Goal: Task Accomplishment & Management: Manage account settings

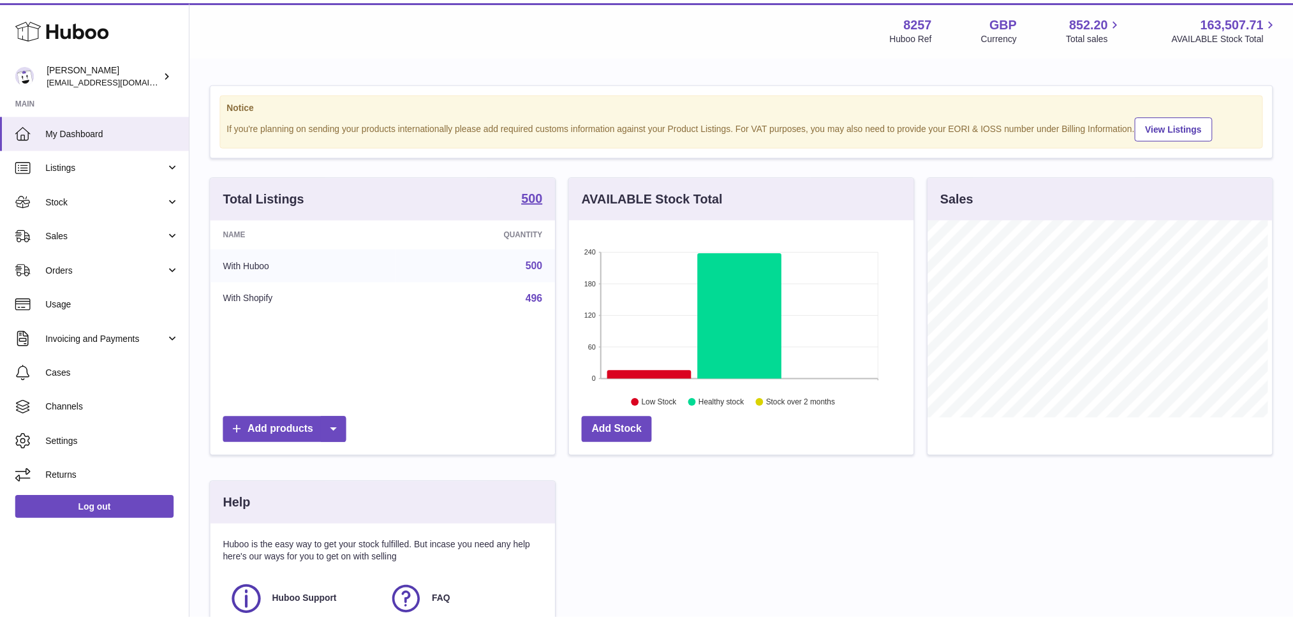
scroll to position [198, 348]
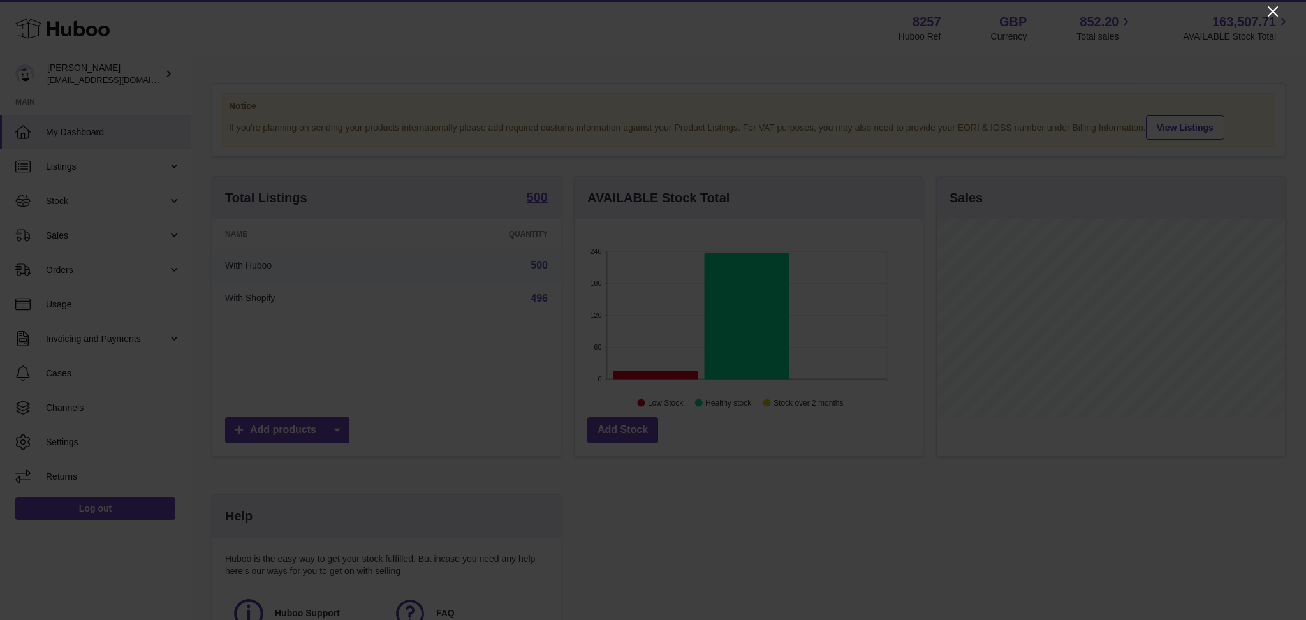
click at [1274, 11] on icon "Close" at bounding box center [1272, 11] width 15 height 15
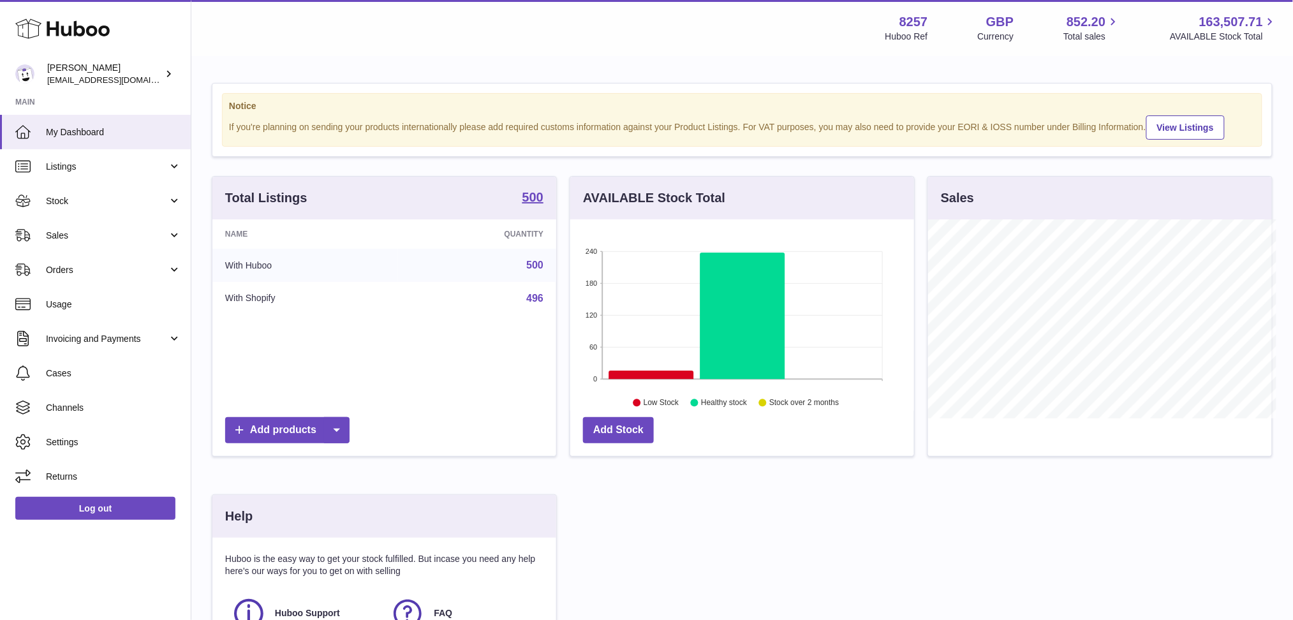
scroll to position [637540, 637396]
click at [127, 230] on span "Sales" at bounding box center [107, 236] width 122 height 12
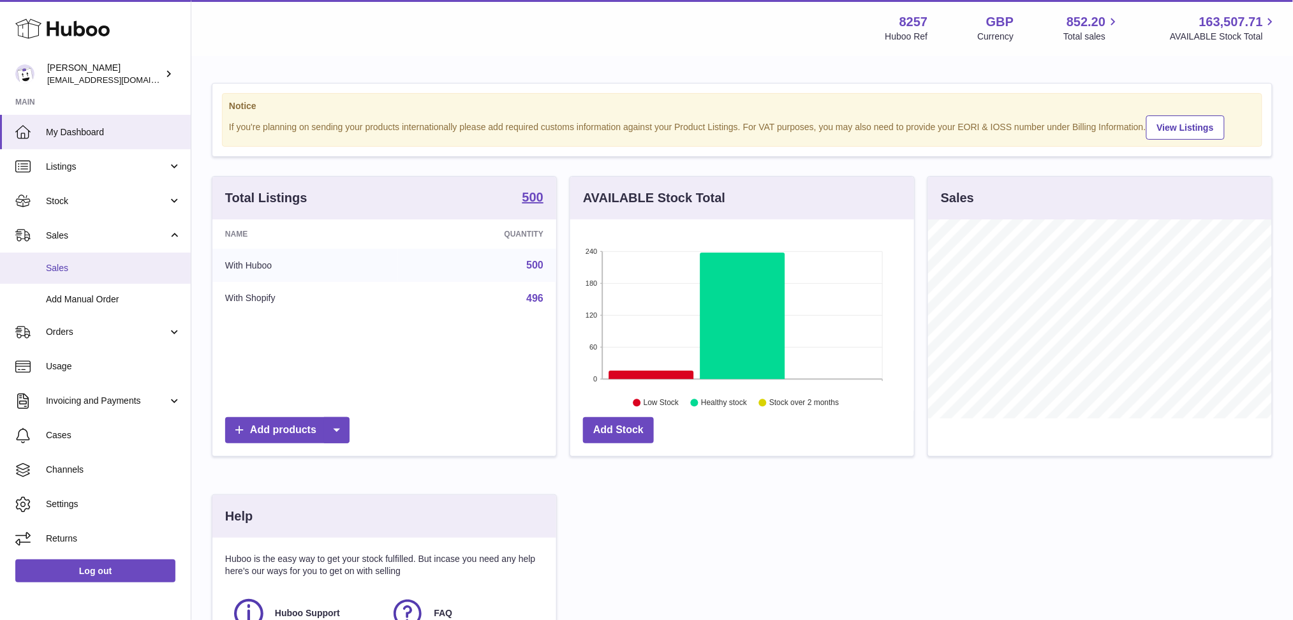
click at [113, 270] on span "Sales" at bounding box center [113, 268] width 135 height 12
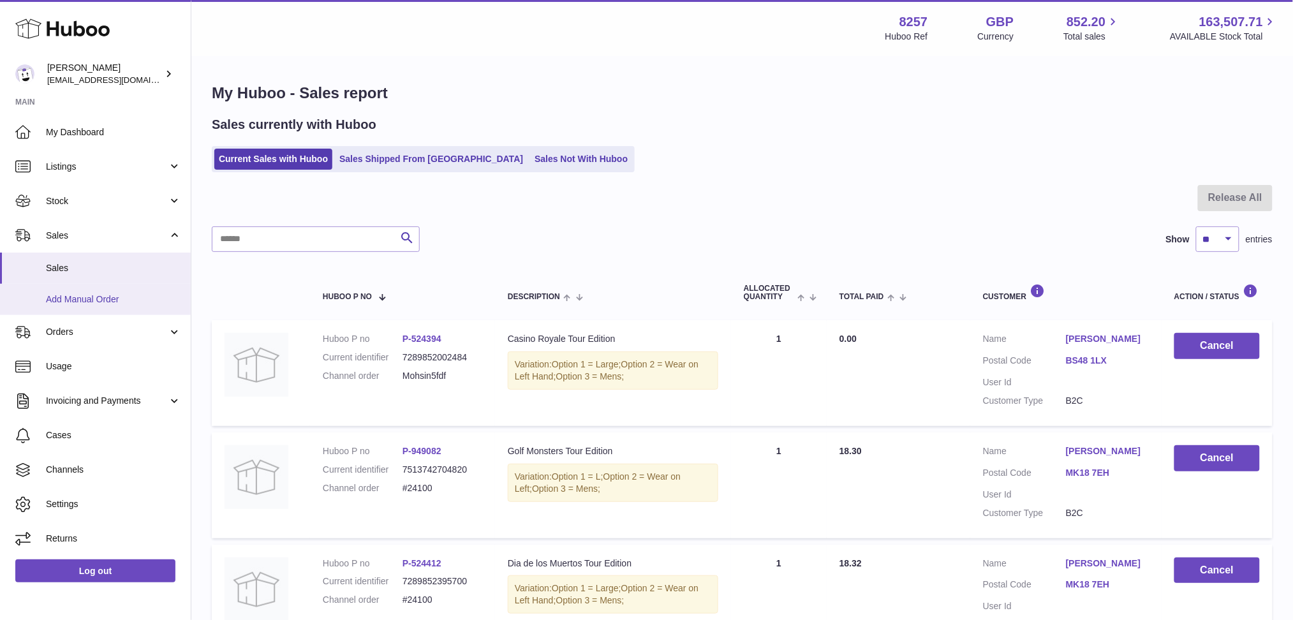
click at [80, 288] on link "Add Manual Order" at bounding box center [95, 299] width 191 height 31
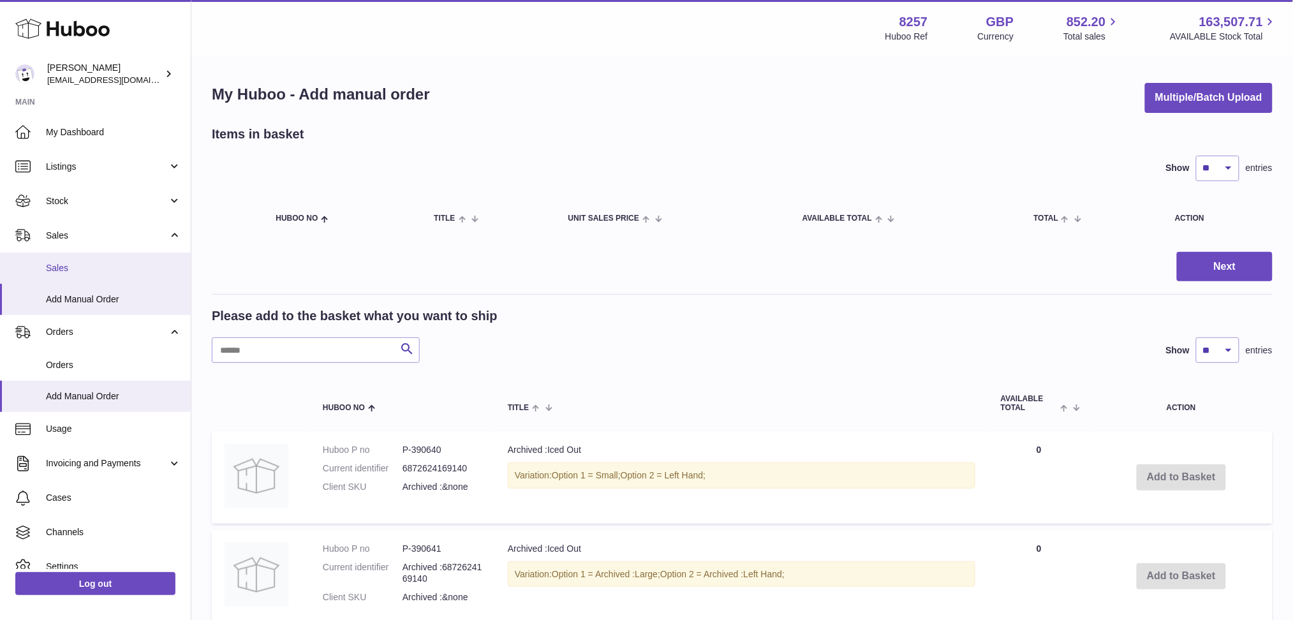
click at [124, 268] on span "Sales" at bounding box center [113, 268] width 135 height 12
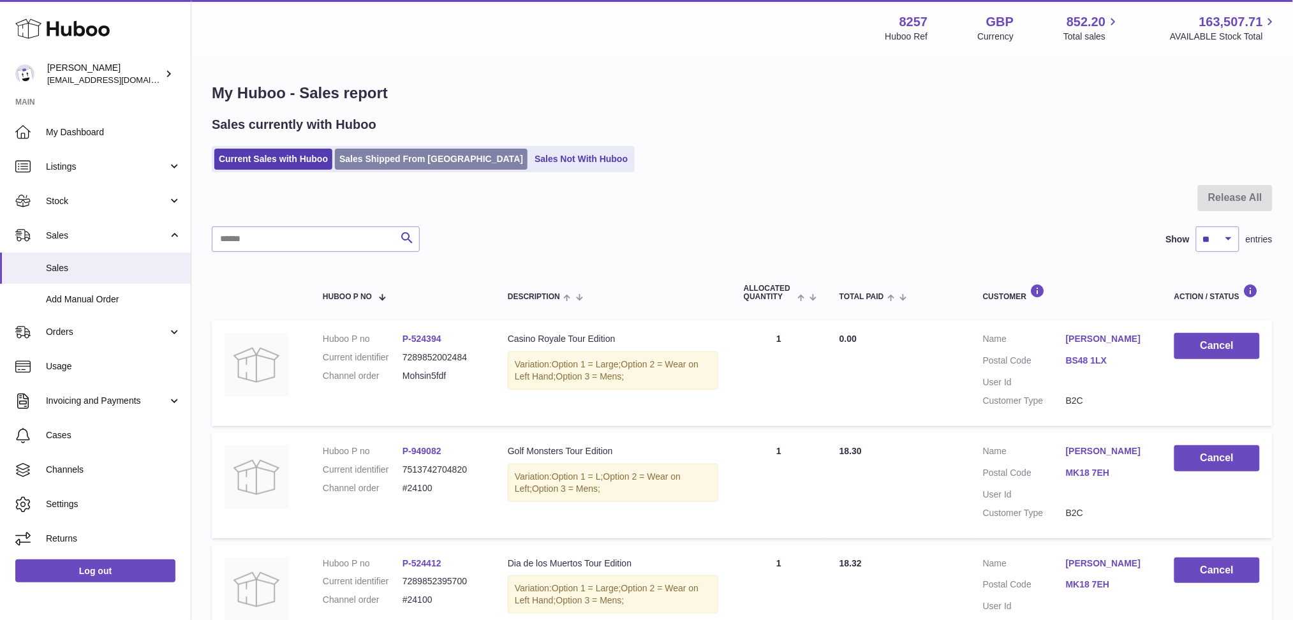
click at [436, 162] on link "Sales Shipped From Huboo" at bounding box center [431, 159] width 193 height 21
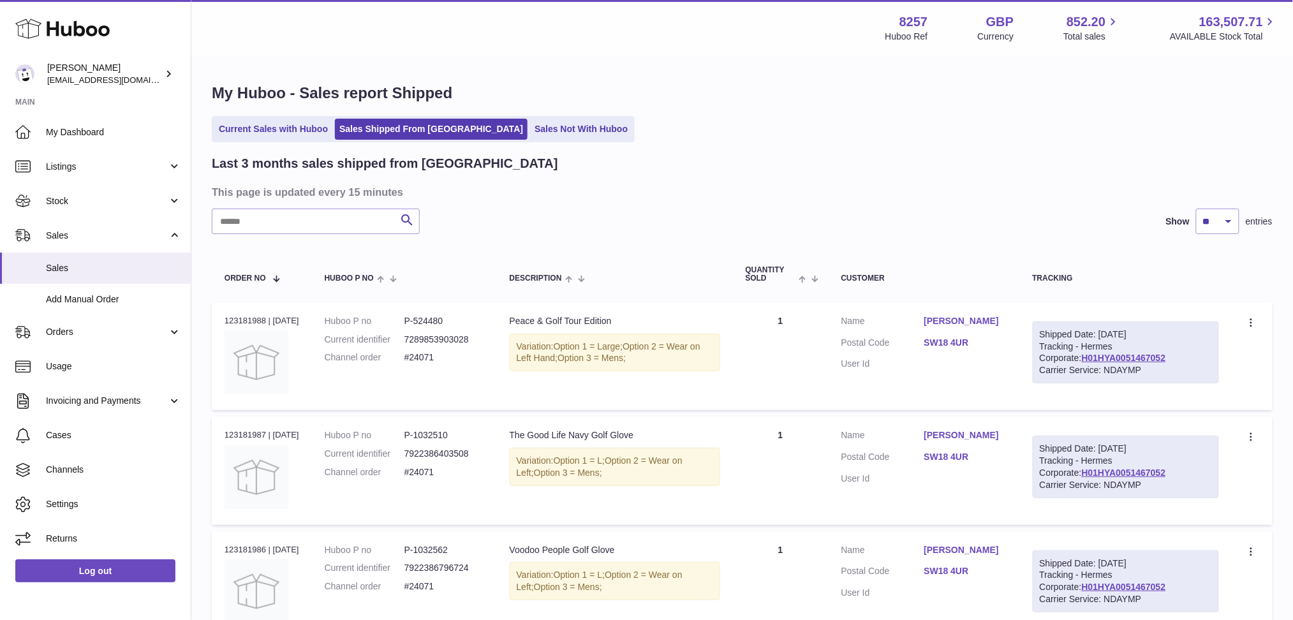
click at [321, 216] on input "text" at bounding box center [316, 222] width 208 height 26
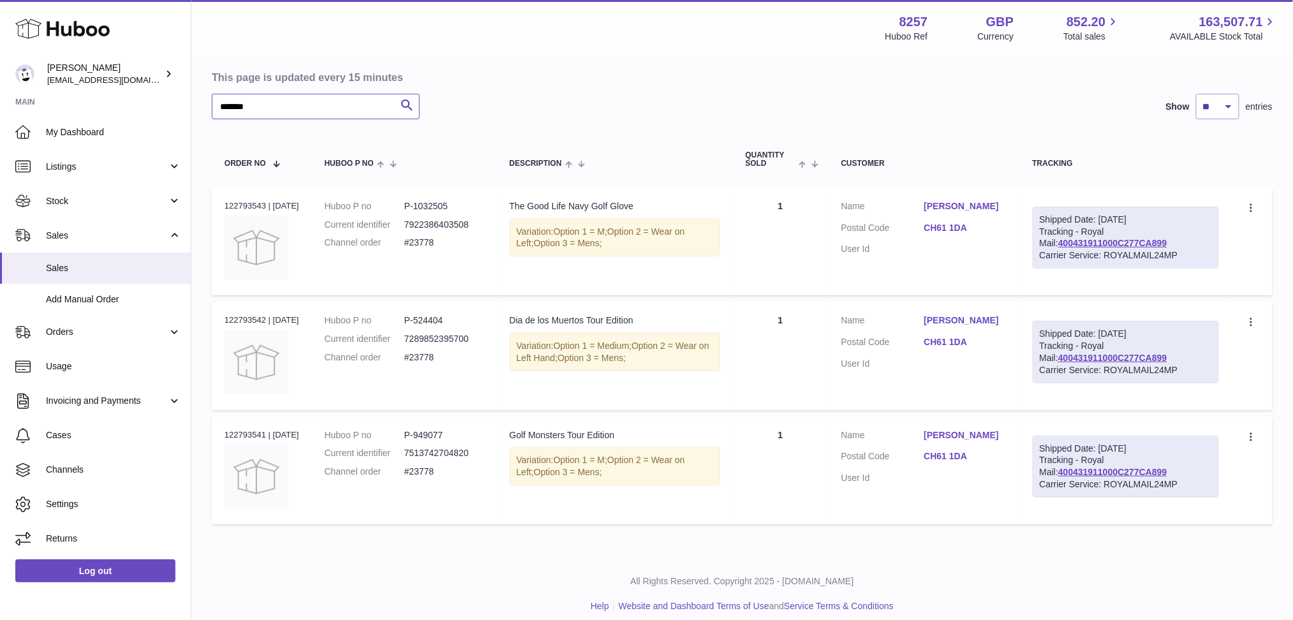
scroll to position [114, 0]
type input "*******"
click at [1103, 241] on link "400431911000C277CA899" at bounding box center [1112, 244] width 108 height 10
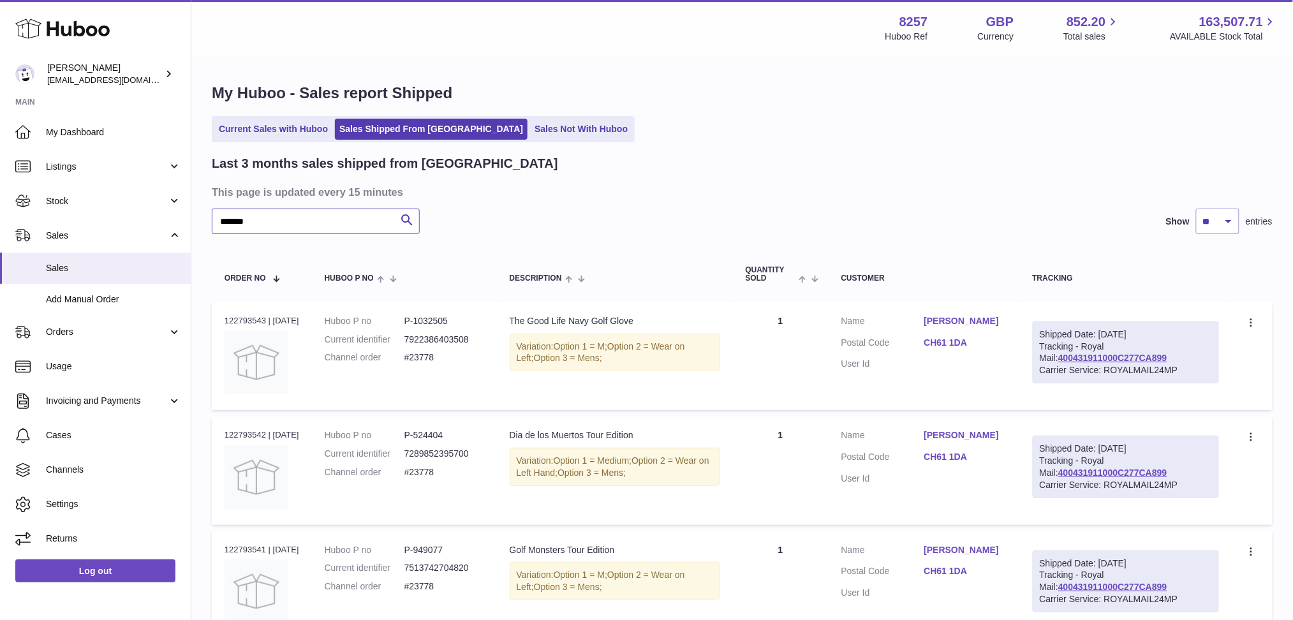
click at [271, 229] on input "*******" at bounding box center [316, 222] width 208 height 26
click at [272, 123] on link "Current Sales with Huboo" at bounding box center [273, 129] width 118 height 21
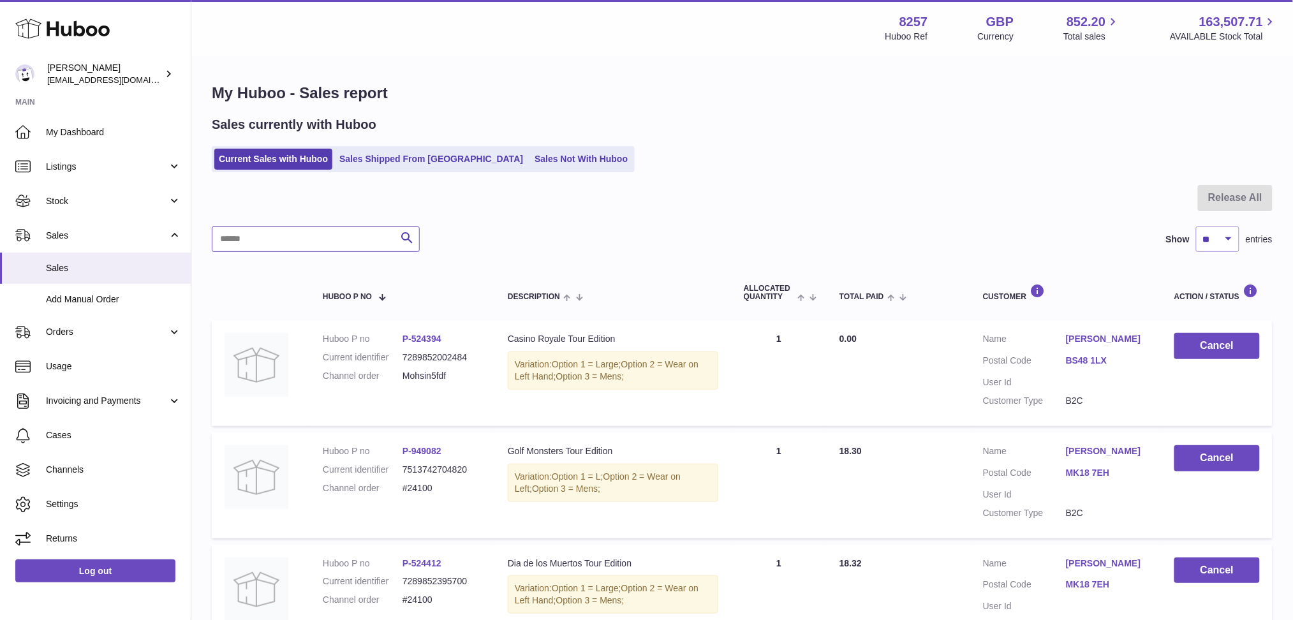
click at [273, 235] on input "text" at bounding box center [316, 239] width 208 height 26
paste input "*******"
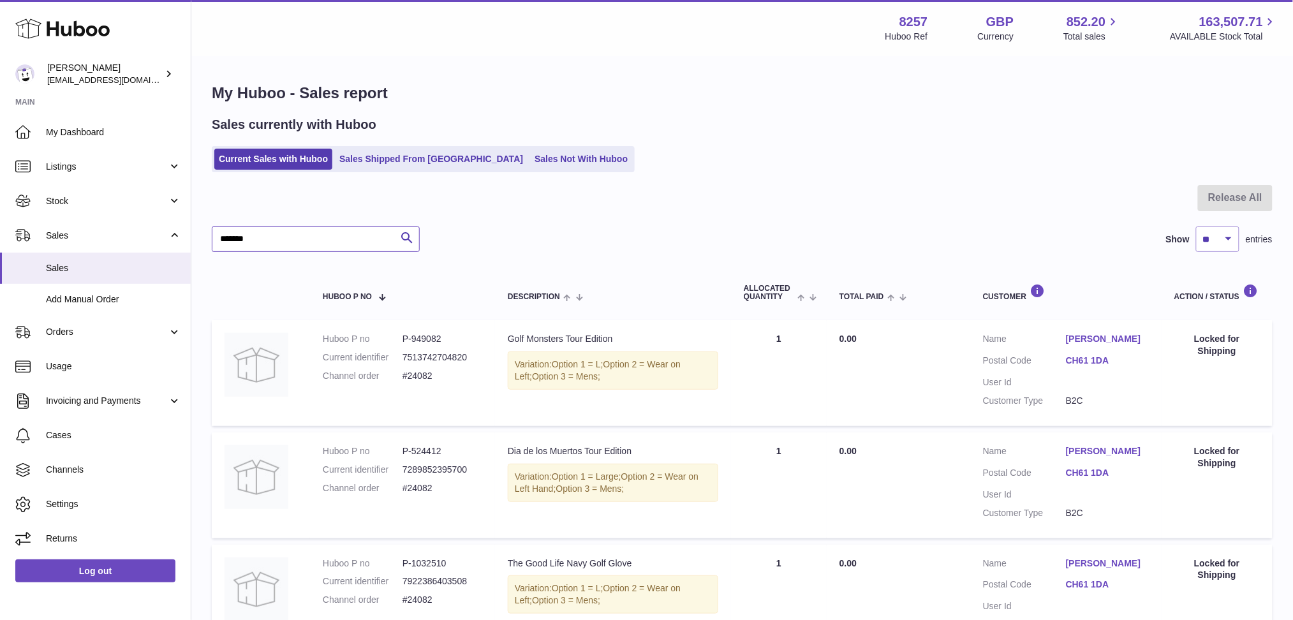
scroll to position [136, 0]
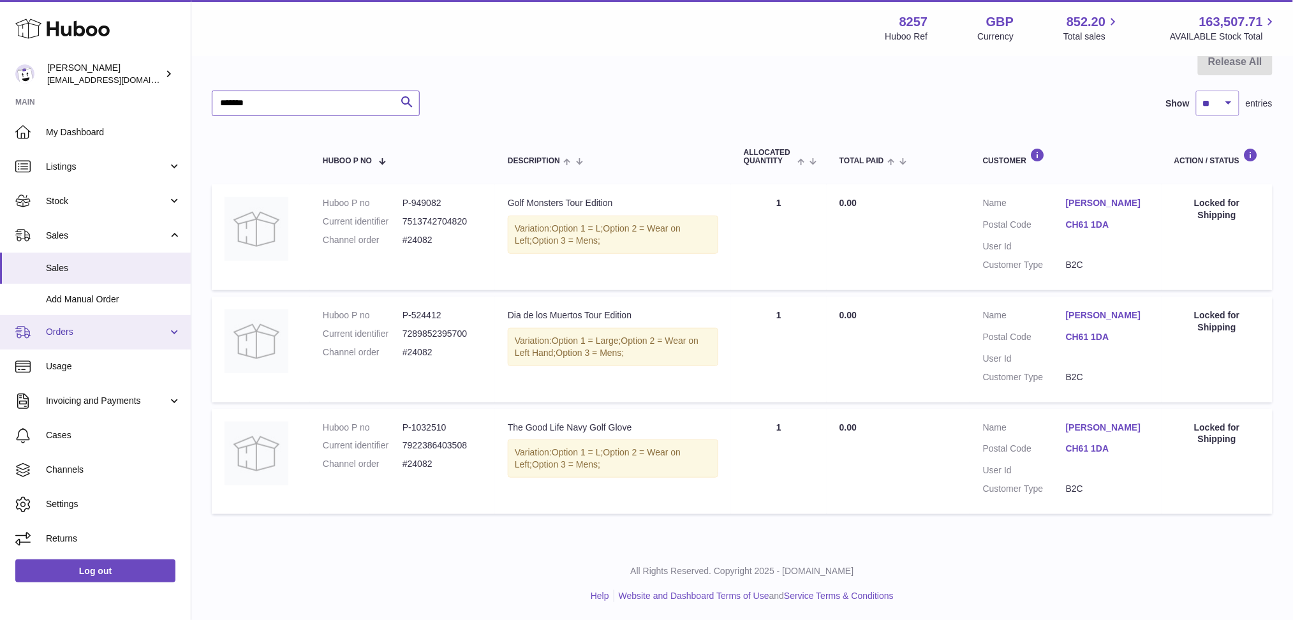
type input "*******"
click at [87, 333] on span "Orders" at bounding box center [107, 332] width 122 height 12
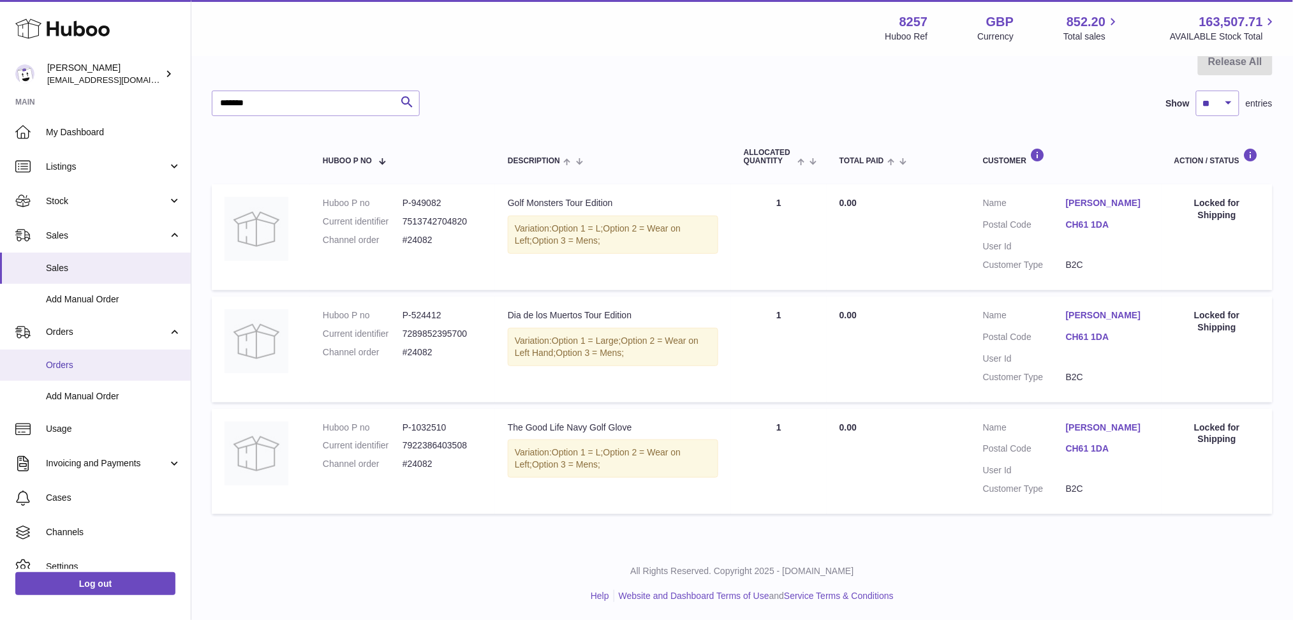
click at [71, 363] on span "Orders" at bounding box center [113, 365] width 135 height 12
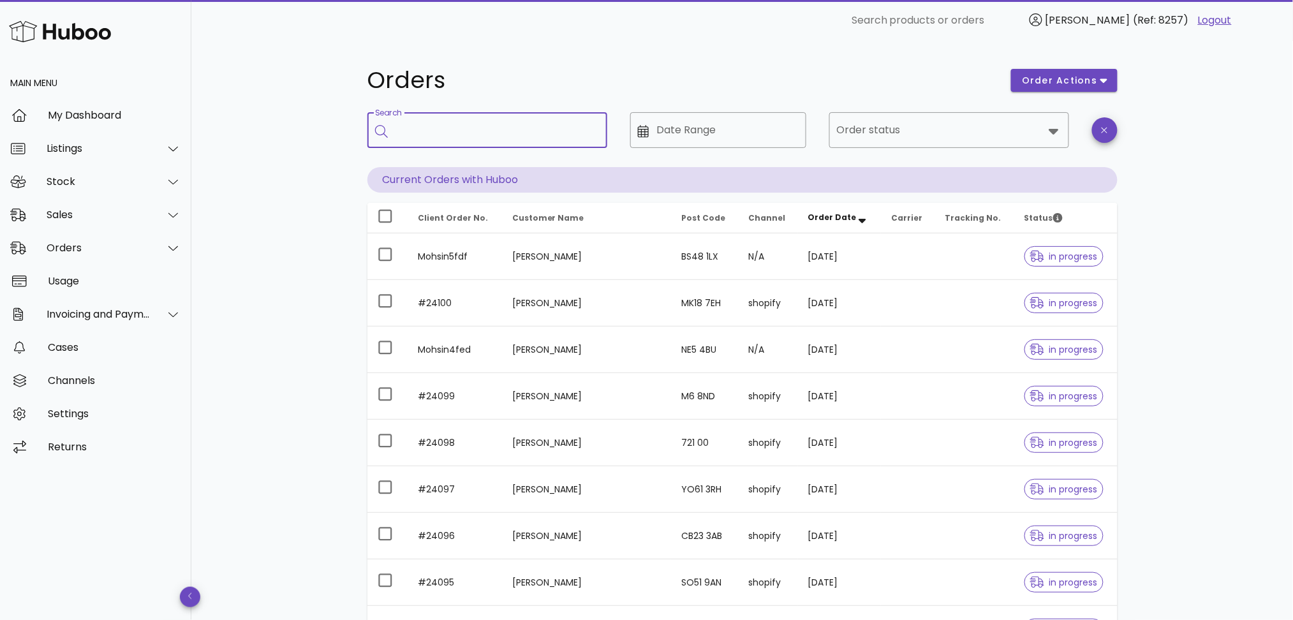
click at [456, 133] on input "Search" at bounding box center [496, 130] width 202 height 20
type input "*******"
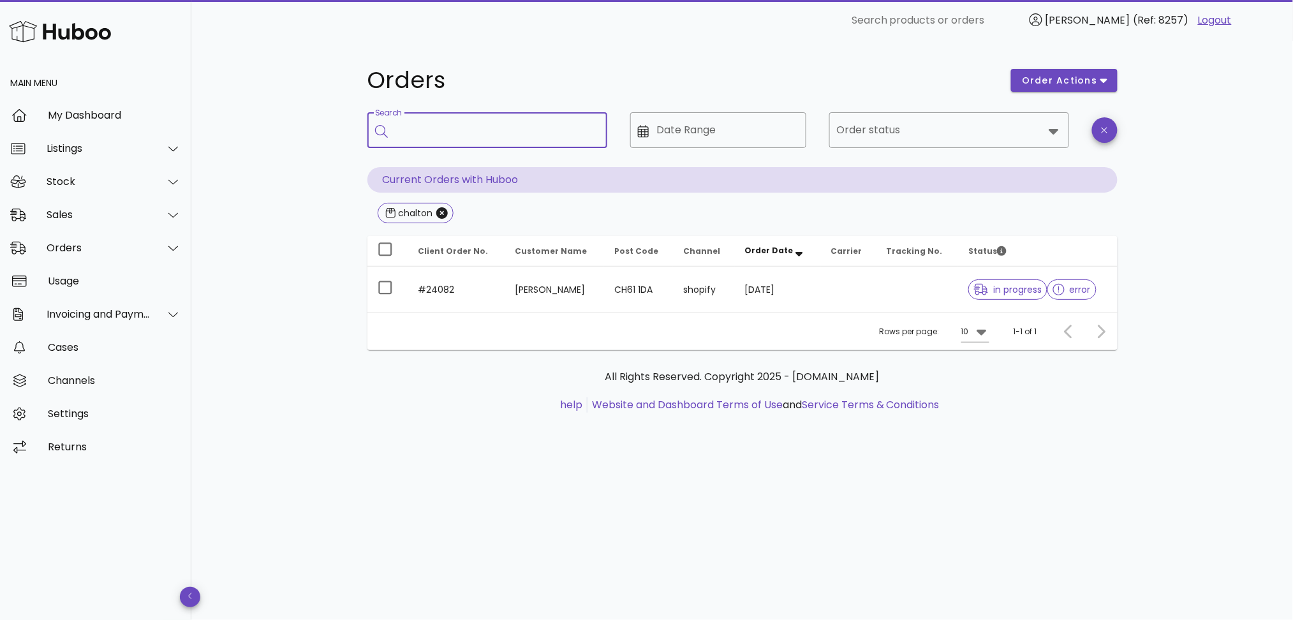
drag, startPoint x: 386, startPoint y: 286, endPoint x: 270, endPoint y: 339, distance: 128.1
click at [270, 339] on div "Orders order actions ​ Search ​ Date Range ​ Order status Current Orders with H…" at bounding box center [741, 330] width 1101 height 579
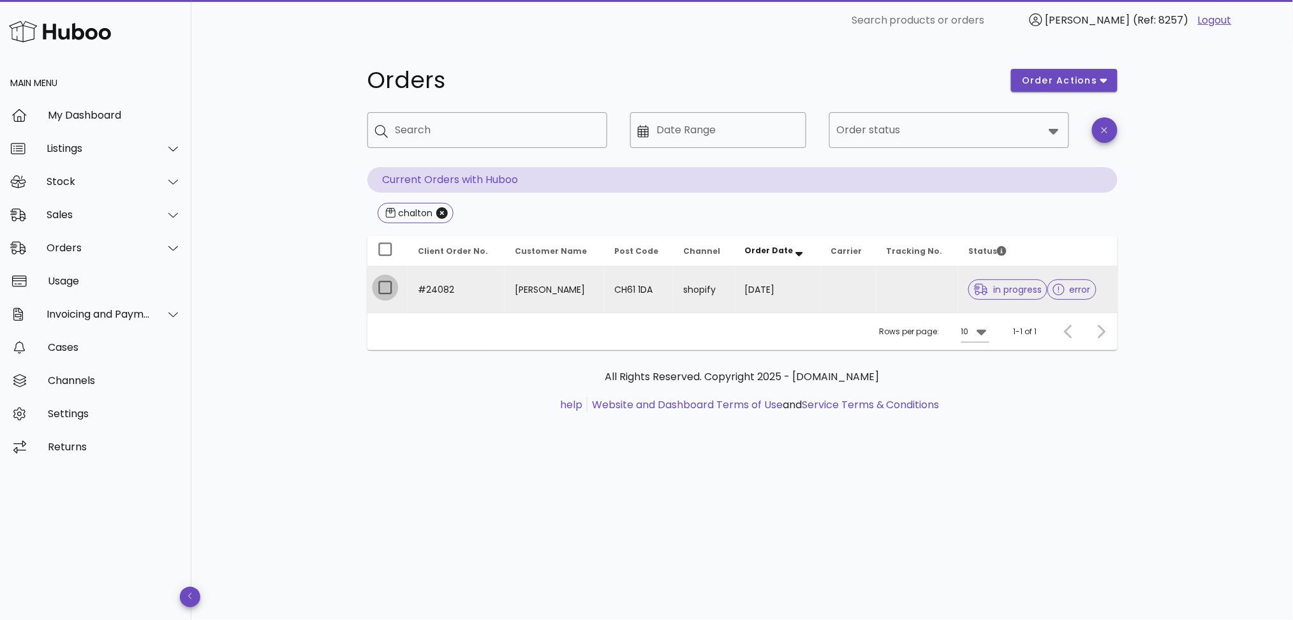
click at [381, 285] on div at bounding box center [385, 288] width 22 height 22
click at [1047, 77] on span "order actions" at bounding box center [1059, 80] width 77 height 13
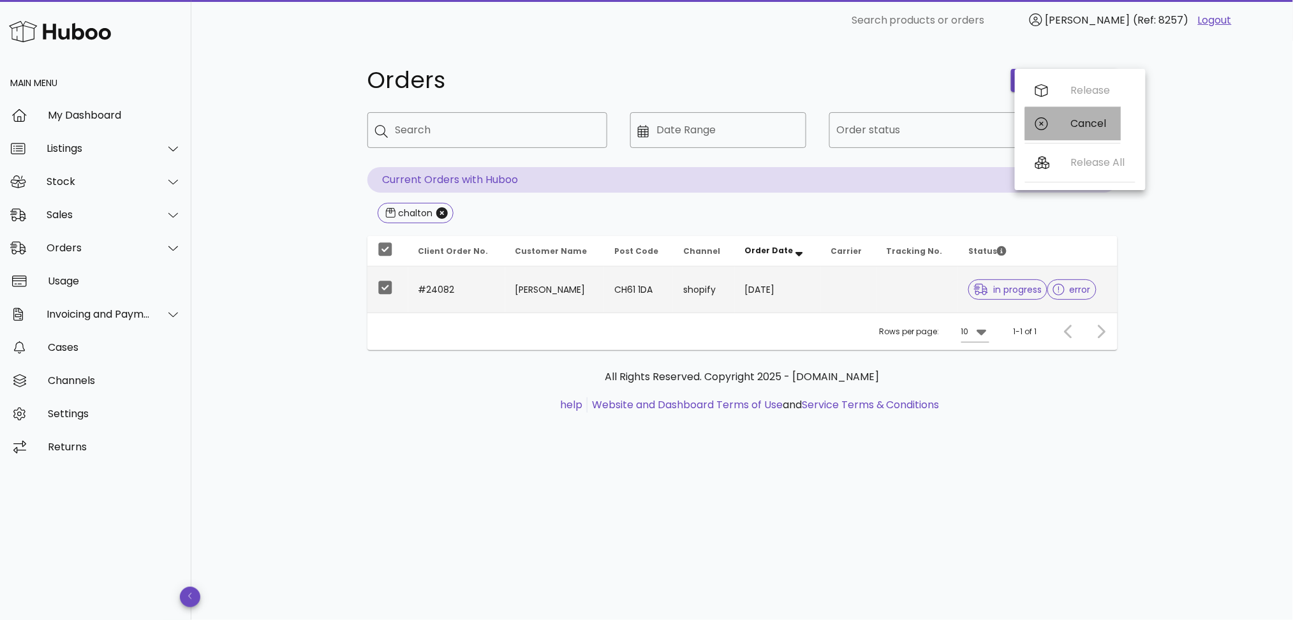
click at [1052, 121] on div "Cancel" at bounding box center [1073, 123] width 96 height 33
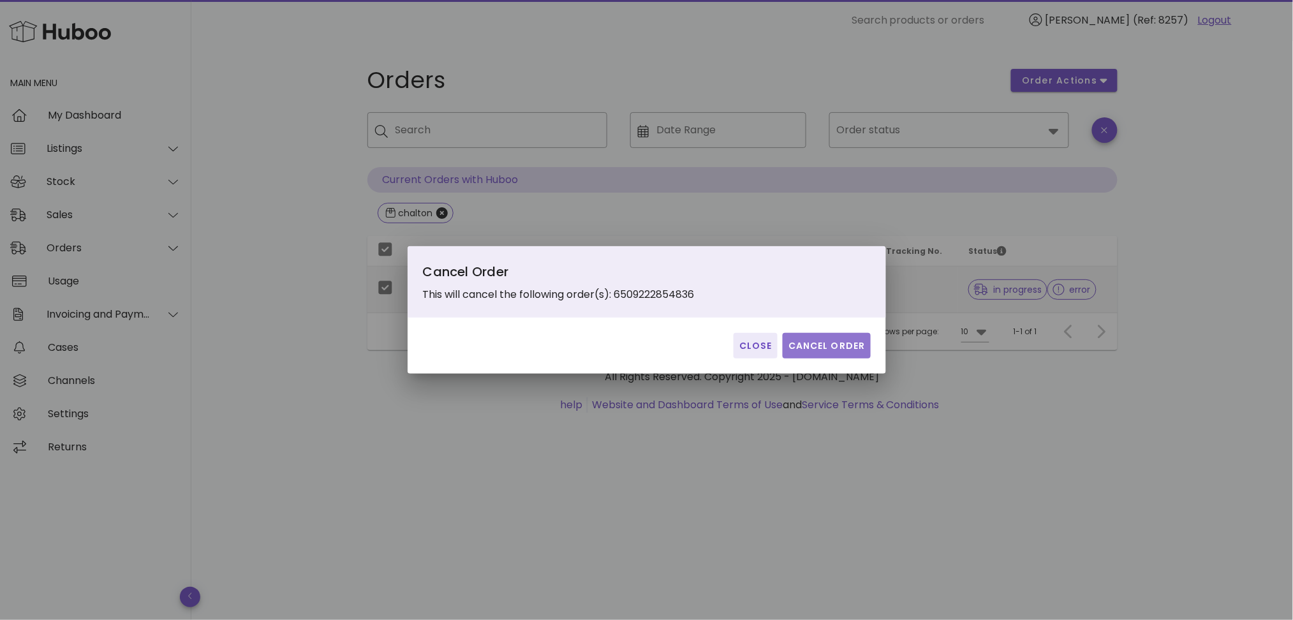
click at [844, 350] on span "Cancel Order" at bounding box center [827, 345] width 78 height 13
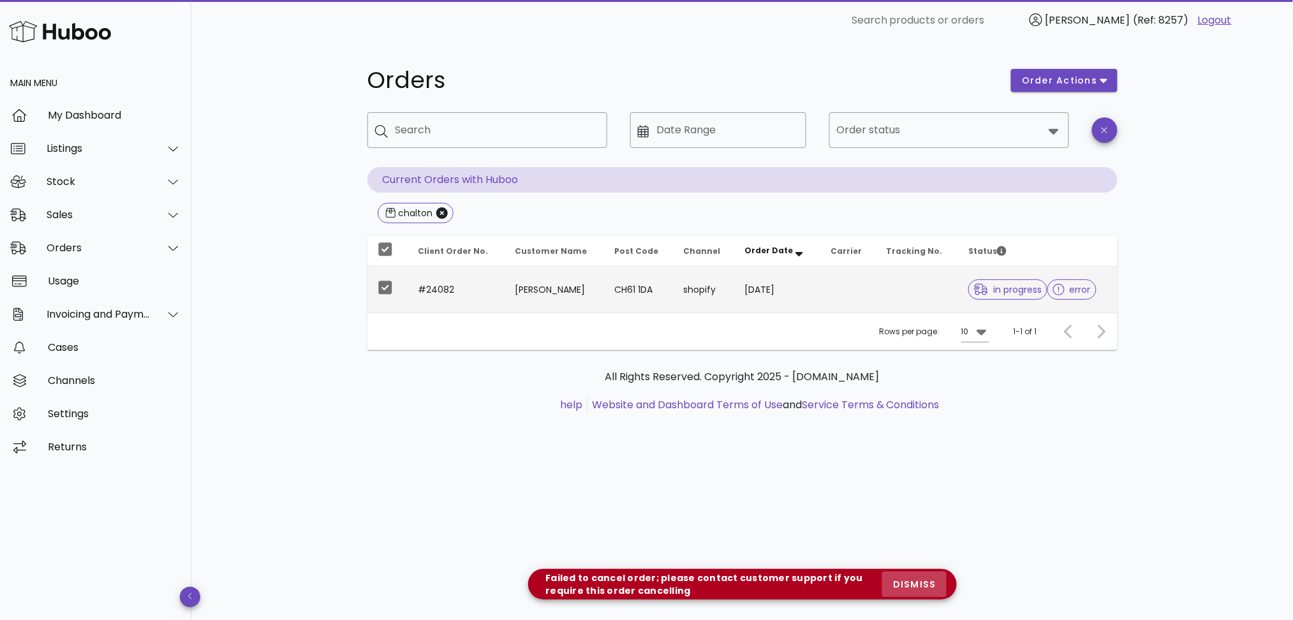
click at [918, 590] on span "dismiss" at bounding box center [913, 584] width 43 height 13
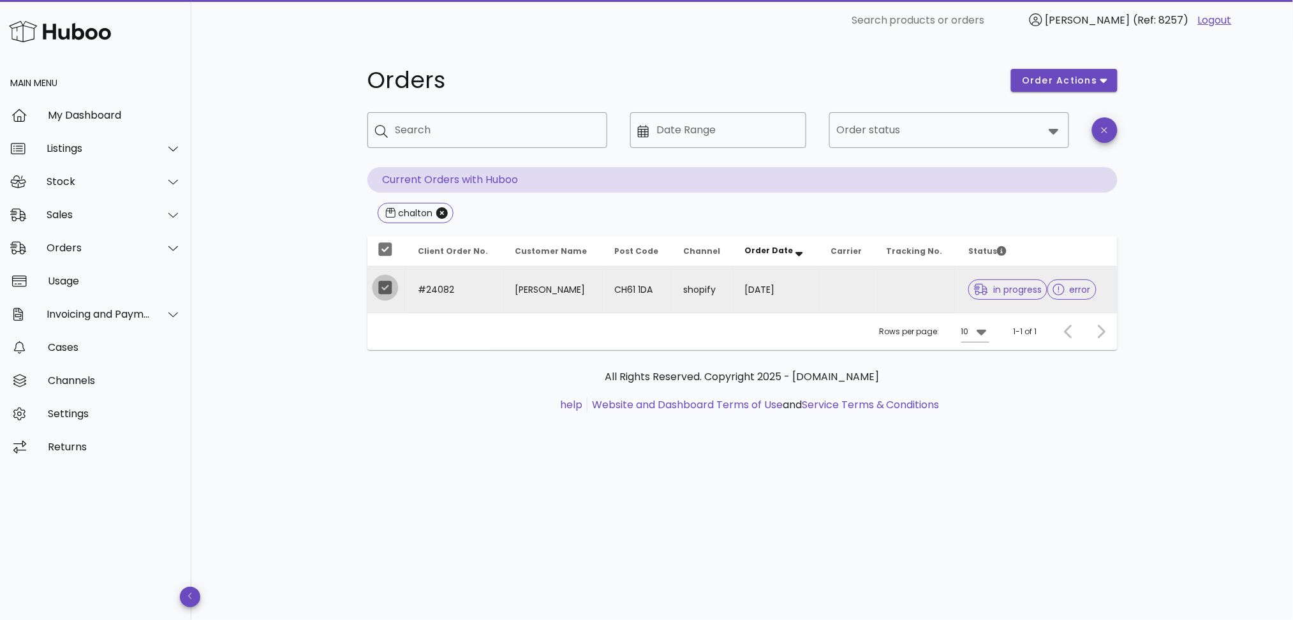
click at [389, 292] on div at bounding box center [385, 288] width 22 height 22
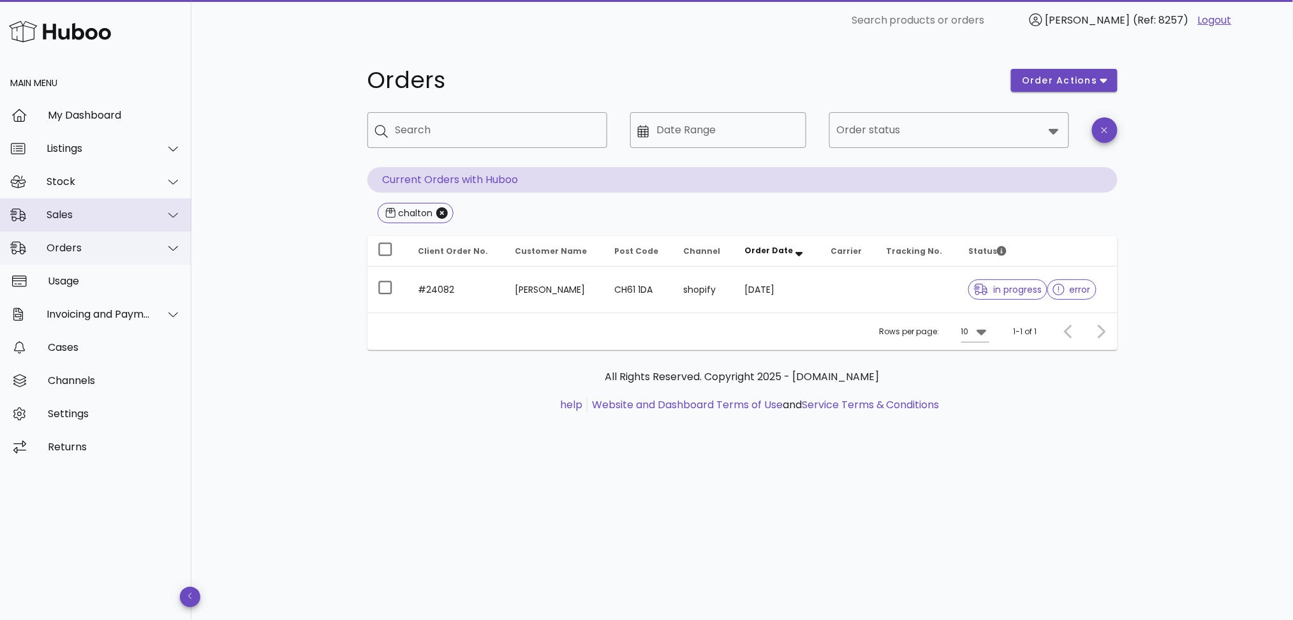
click at [113, 216] on div "Sales" at bounding box center [99, 215] width 104 height 12
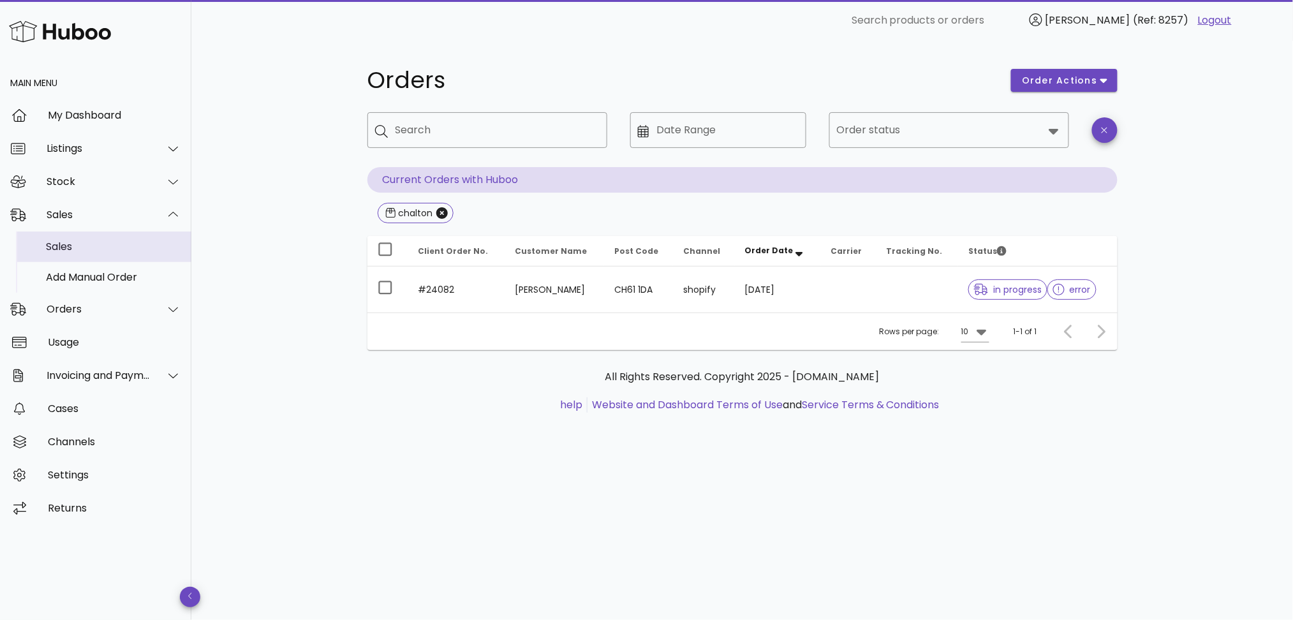
click at [89, 237] on div "Sales" at bounding box center [113, 246] width 135 height 27
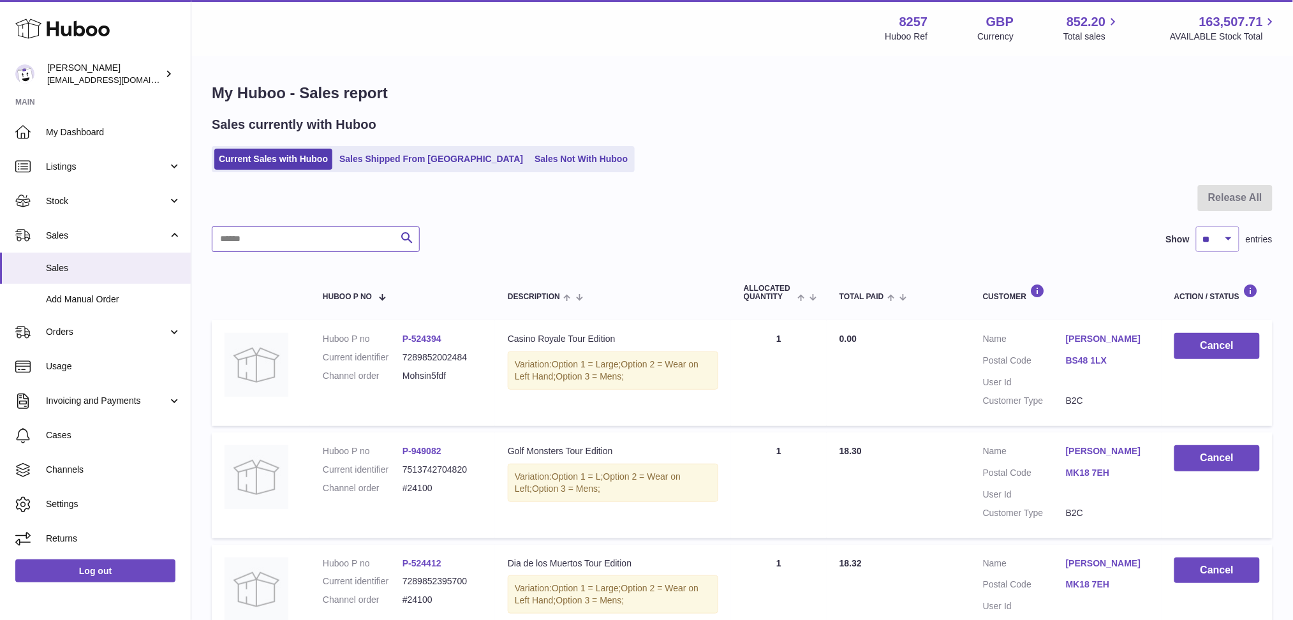
click at [354, 240] on input "text" at bounding box center [316, 239] width 208 height 26
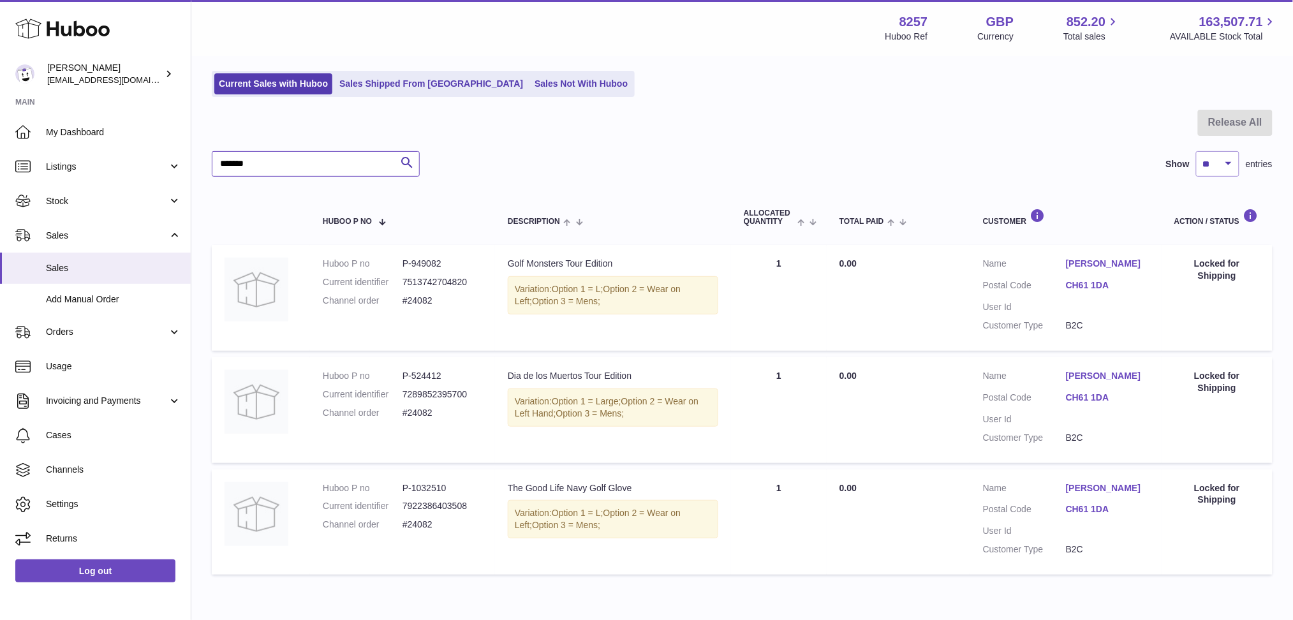
scroll to position [77, 0]
type input "*******"
